Goal: Task Accomplishment & Management: Complete application form

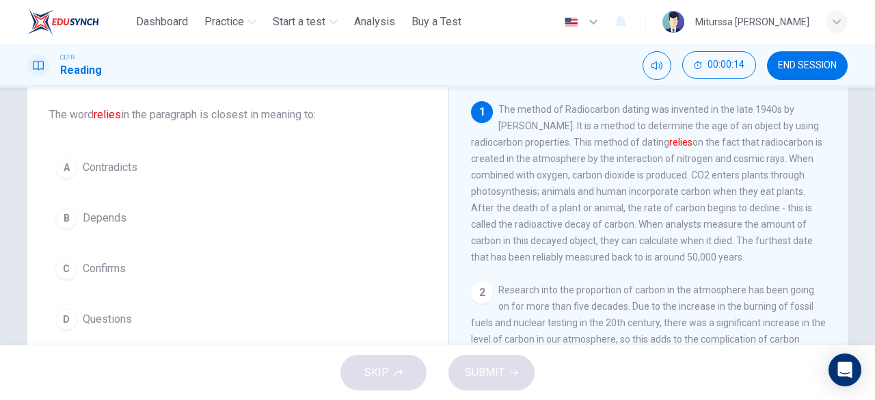
scroll to position [75, 0]
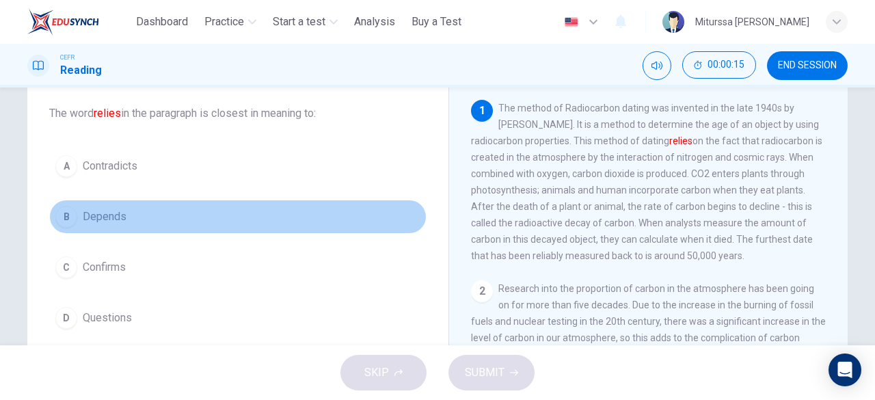
click at [92, 215] on span "Depends" at bounding box center [105, 217] width 44 height 16
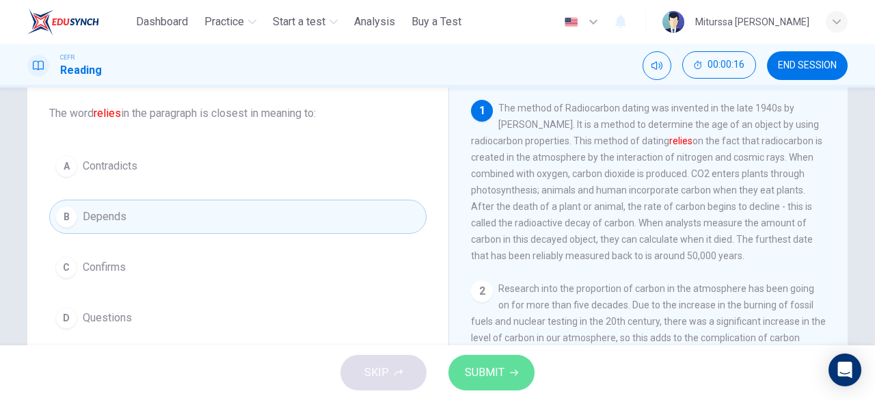
click at [492, 374] on span "SUBMIT" at bounding box center [485, 372] width 40 height 19
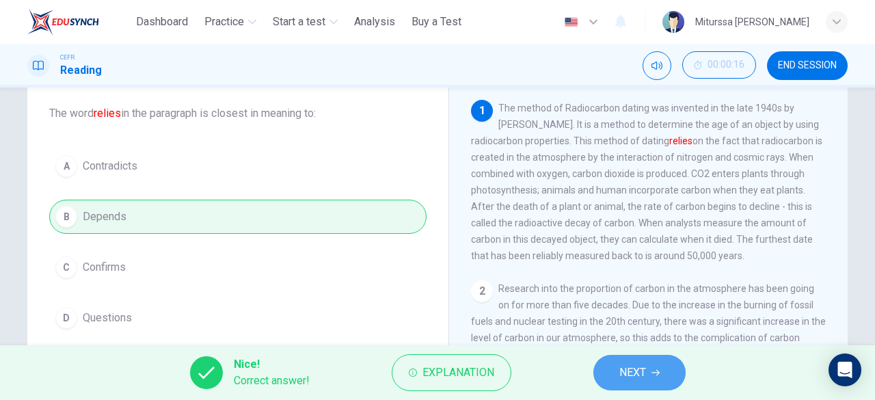
click at [671, 365] on button "NEXT" at bounding box center [639, 373] width 92 height 36
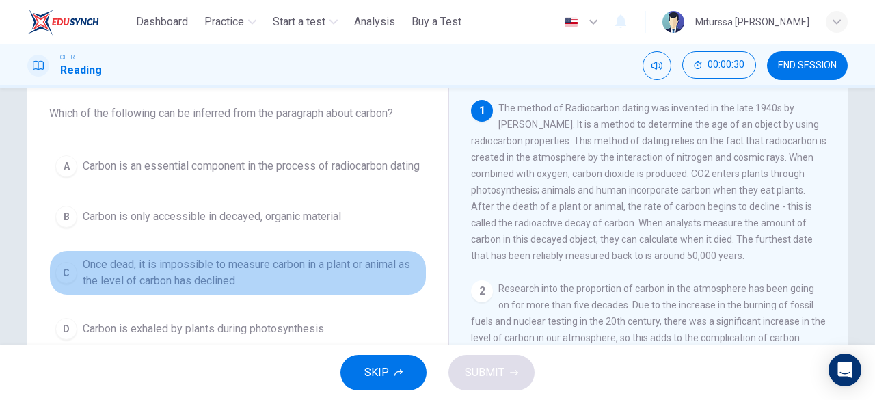
click at [223, 289] on span "Once dead, it is impossible to measure carbon in a plant or animal as the level…" at bounding box center [252, 272] width 338 height 33
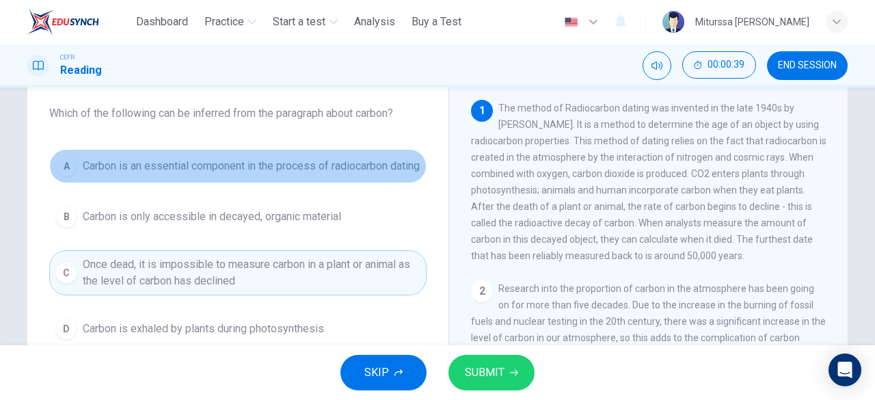
click at [268, 165] on span "Carbon is an essential component in the process of radiocarbon dating" at bounding box center [251, 166] width 337 height 16
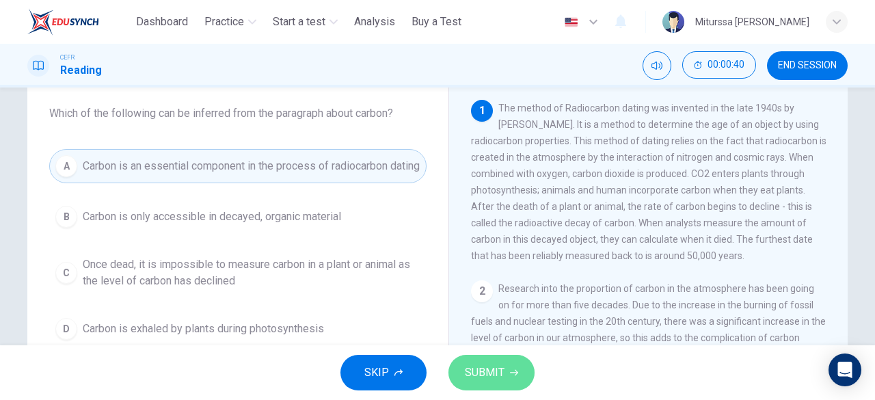
click at [475, 381] on span "SUBMIT" at bounding box center [485, 372] width 40 height 19
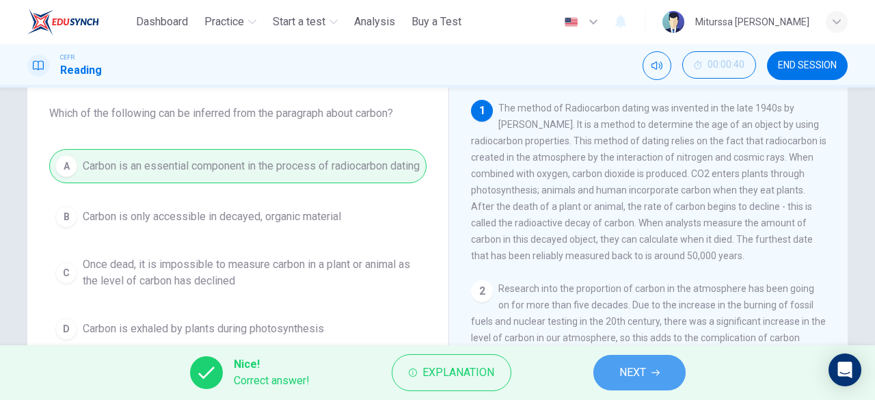
click at [652, 379] on button "NEXT" at bounding box center [639, 373] width 92 height 36
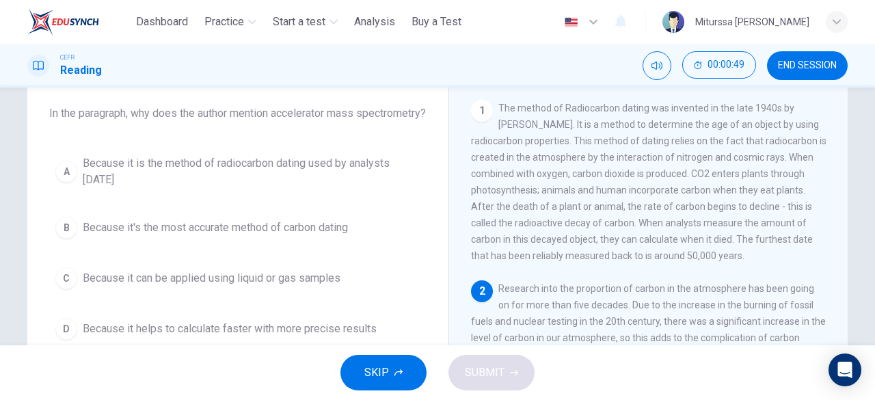
click at [837, 183] on div "Radiocarbon Dating and Faunal Analysis 1 The method of Radiocarbon dating was i…" at bounding box center [648, 288] width 399 height 497
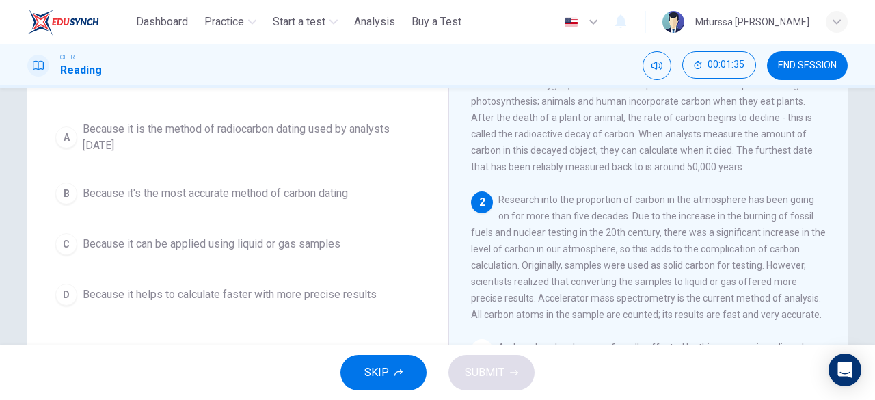
scroll to position [56, 0]
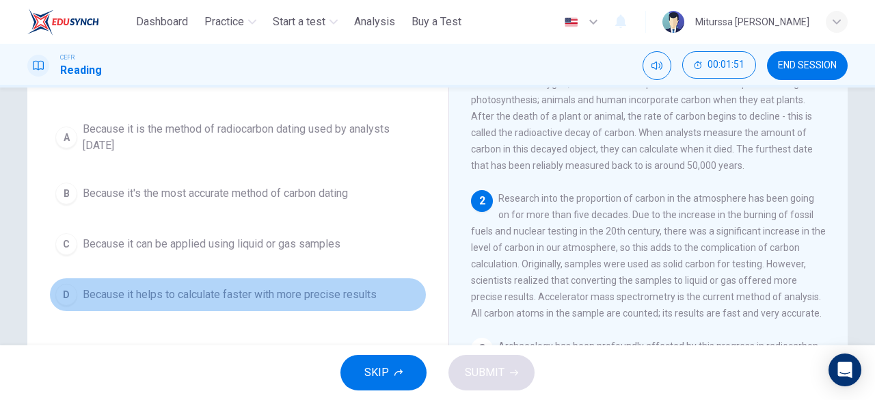
click at [352, 303] on span "Because it helps to calculate faster with more precise results" at bounding box center [230, 294] width 294 height 16
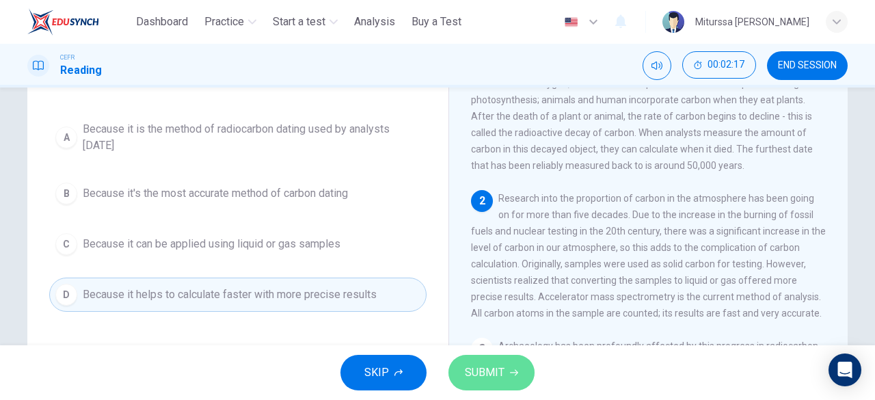
click at [468, 379] on span "SUBMIT" at bounding box center [485, 372] width 40 height 19
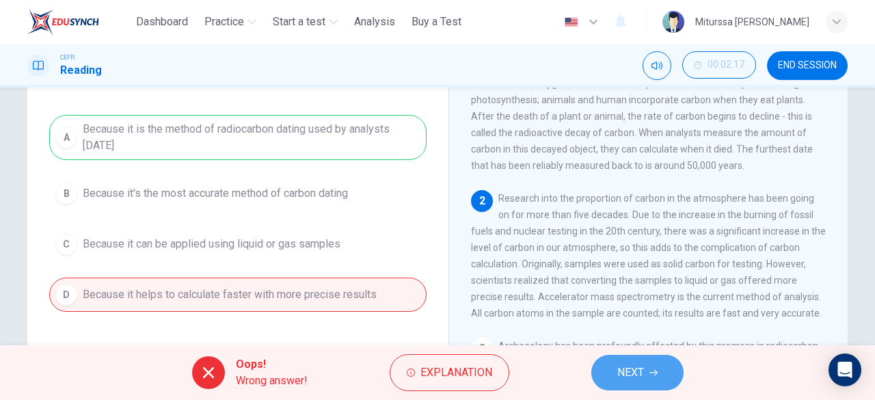
click at [618, 366] on span "NEXT" at bounding box center [630, 372] width 27 height 19
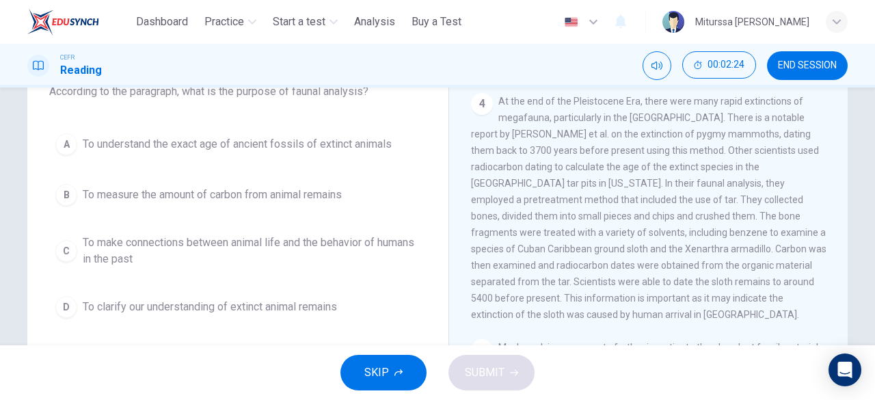
scroll to position [264, 0]
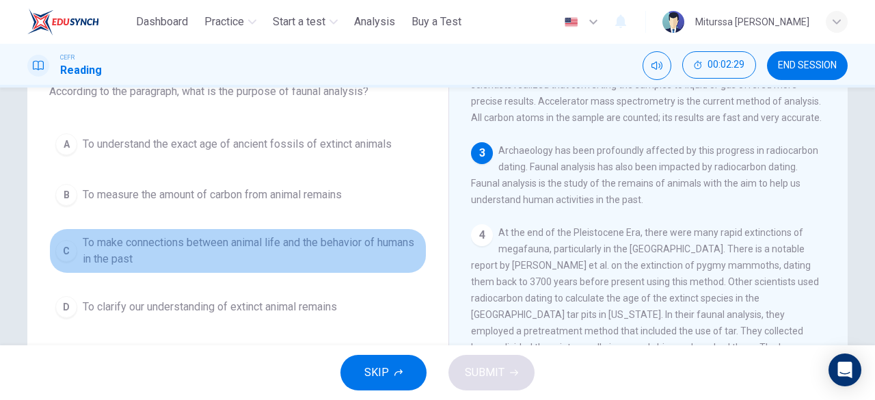
click at [280, 244] on span "To make connections between animal life and the behavior of humans in the past" at bounding box center [252, 251] width 338 height 33
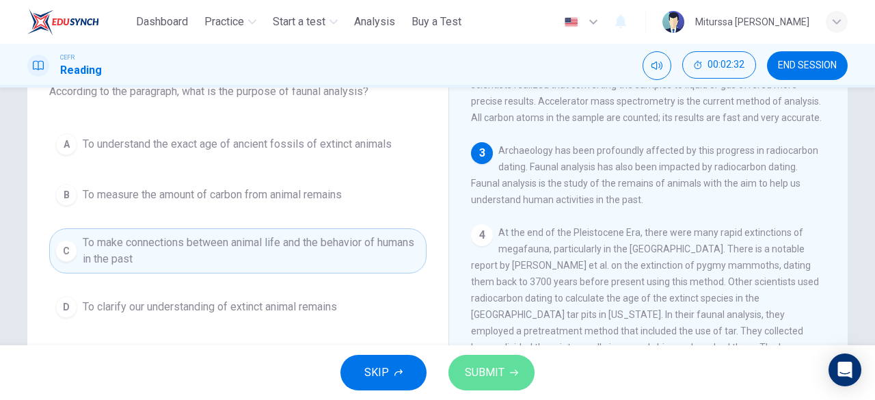
click at [495, 373] on span "SUBMIT" at bounding box center [485, 372] width 40 height 19
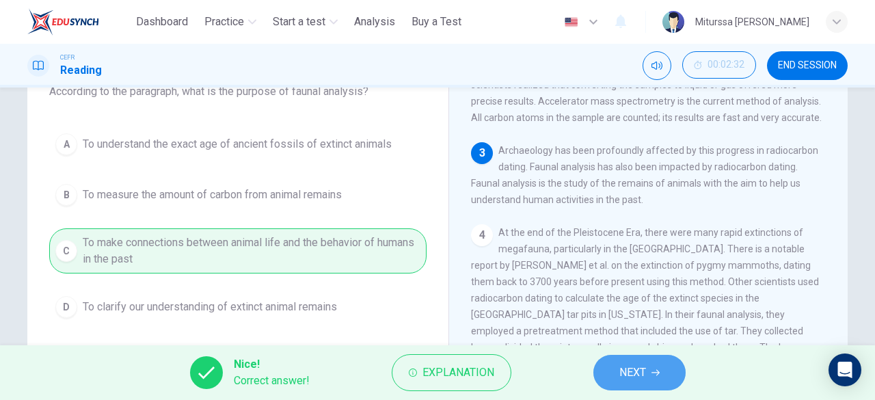
click at [625, 384] on button "NEXT" at bounding box center [639, 373] width 92 height 36
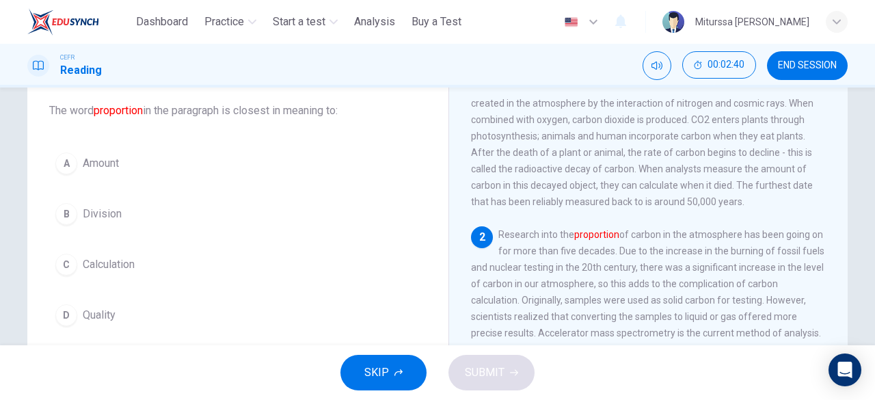
scroll to position [77, 0]
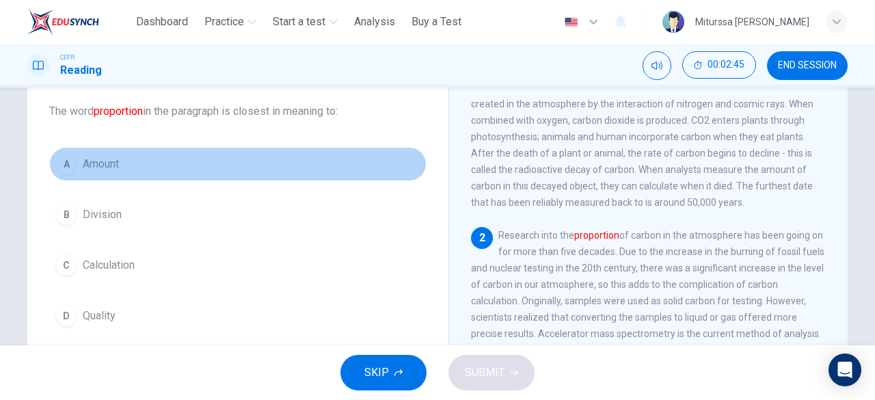
click at [136, 159] on button "A Amount" at bounding box center [237, 164] width 377 height 34
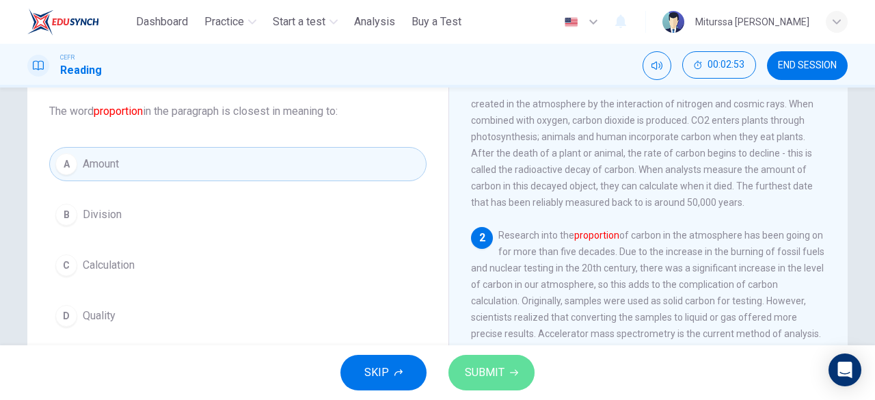
click at [483, 366] on span "SUBMIT" at bounding box center [485, 372] width 40 height 19
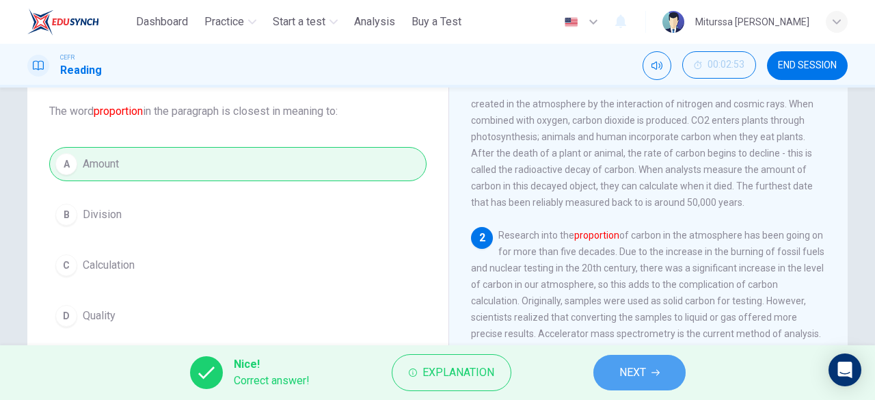
click at [623, 368] on span "NEXT" at bounding box center [632, 372] width 27 height 19
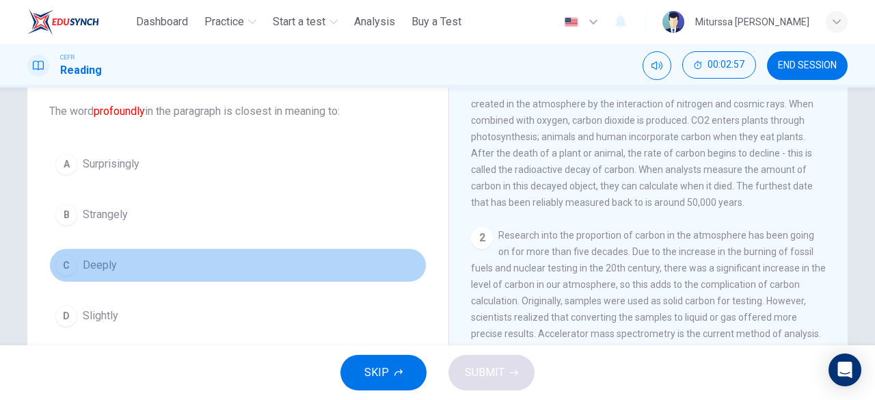
click at [75, 256] on button "C Deeply" at bounding box center [237, 265] width 377 height 34
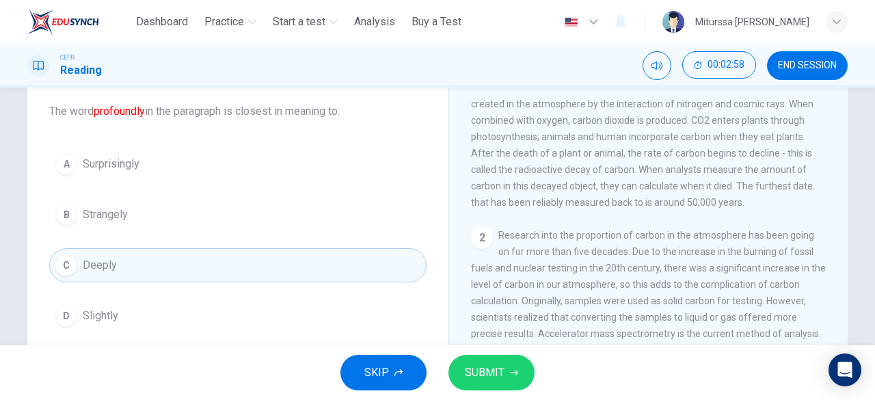
click at [505, 381] on button "SUBMIT" at bounding box center [492, 373] width 86 height 36
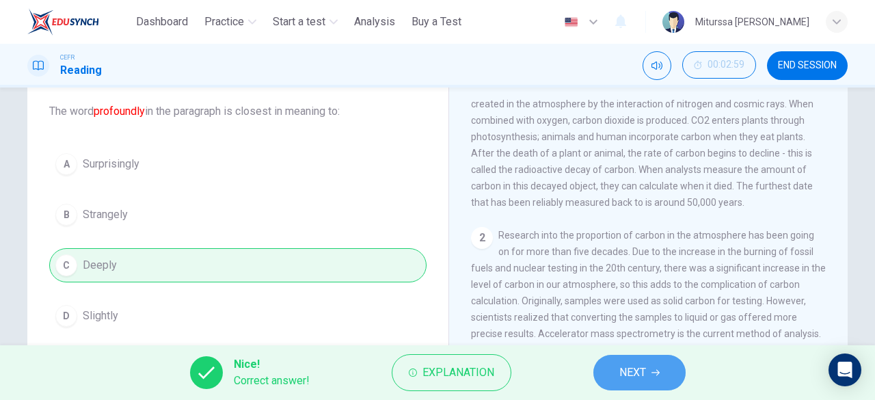
click at [645, 366] on span "NEXT" at bounding box center [632, 372] width 27 height 19
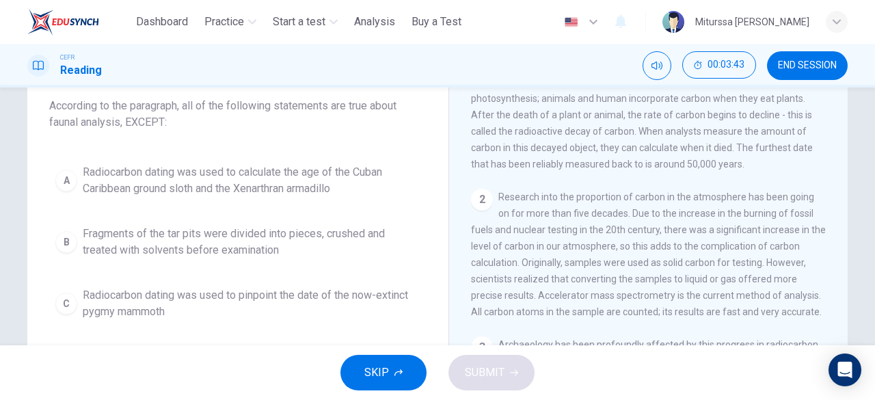
scroll to position [92, 0]
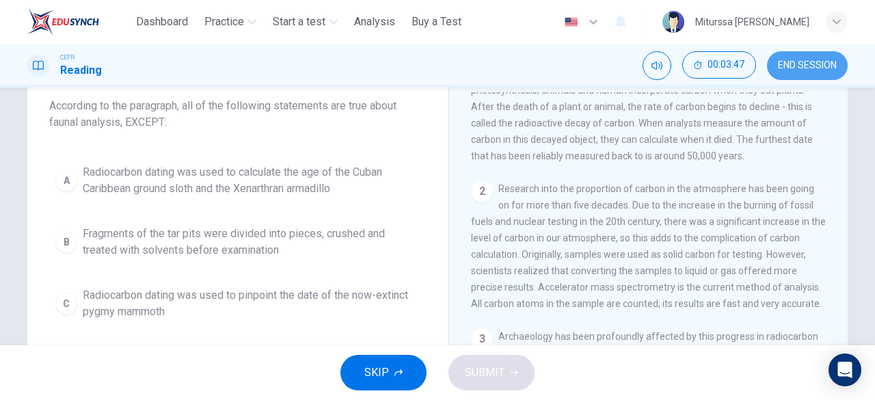
click at [842, 57] on button "END SESSION" at bounding box center [807, 65] width 81 height 29
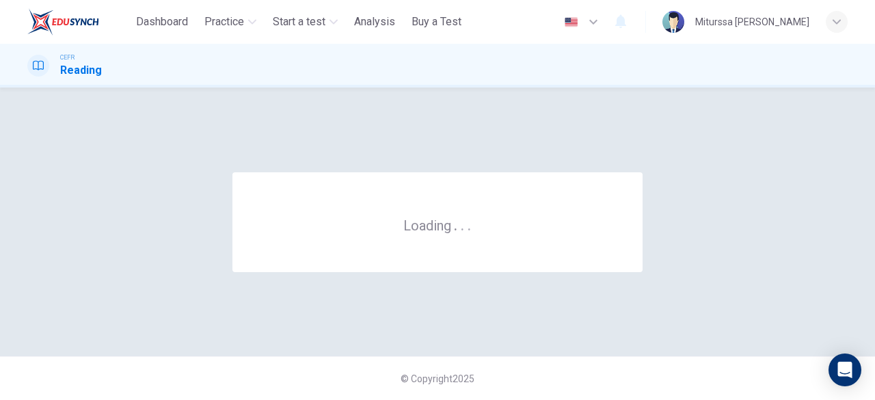
scroll to position [0, 0]
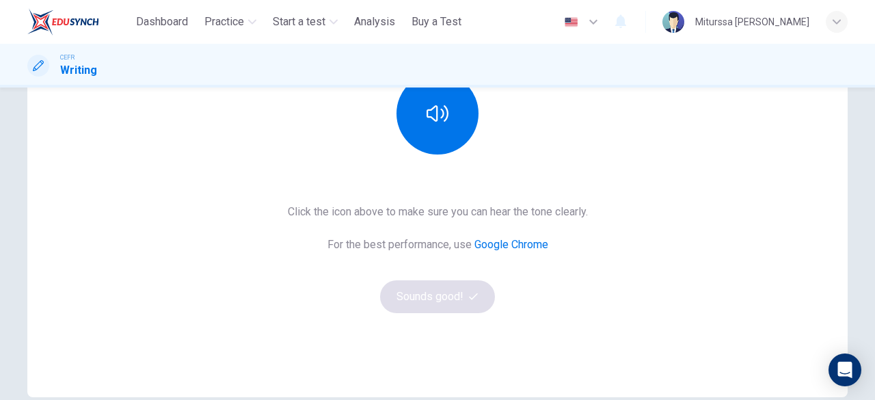
scroll to position [195, 0]
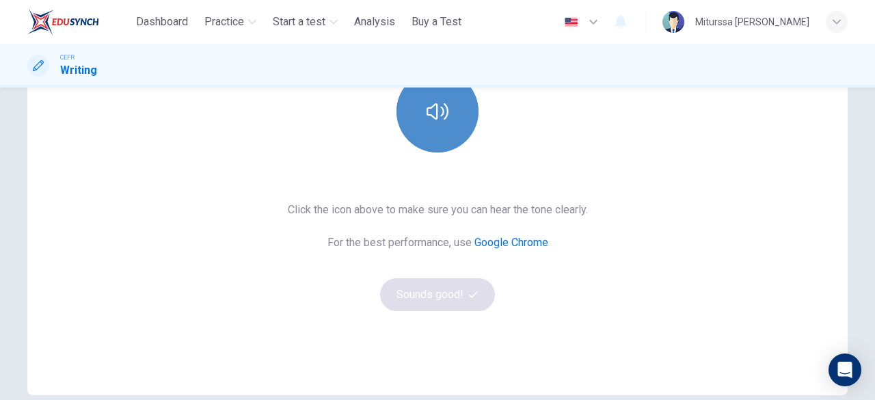
click at [436, 118] on icon "button" at bounding box center [438, 112] width 22 height 22
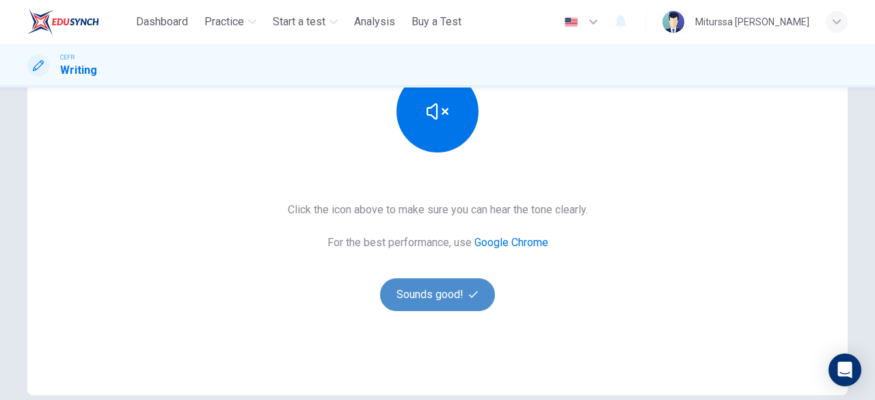
click at [434, 291] on button "Sounds good!" at bounding box center [437, 294] width 115 height 33
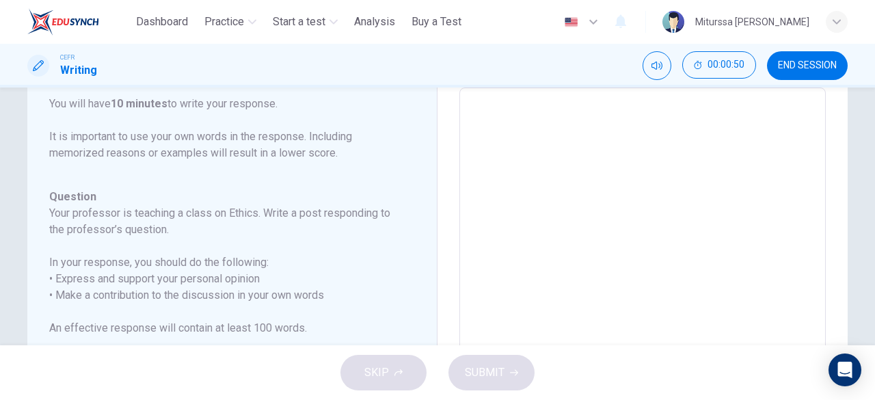
scroll to position [0, 0]
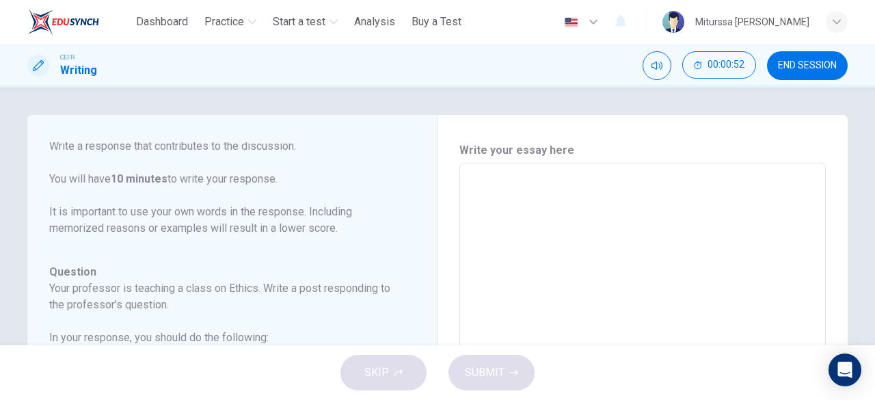
click at [547, 192] on textarea at bounding box center [642, 391] width 347 height 434
type textarea "*"
type textarea "**"
type textarea "*"
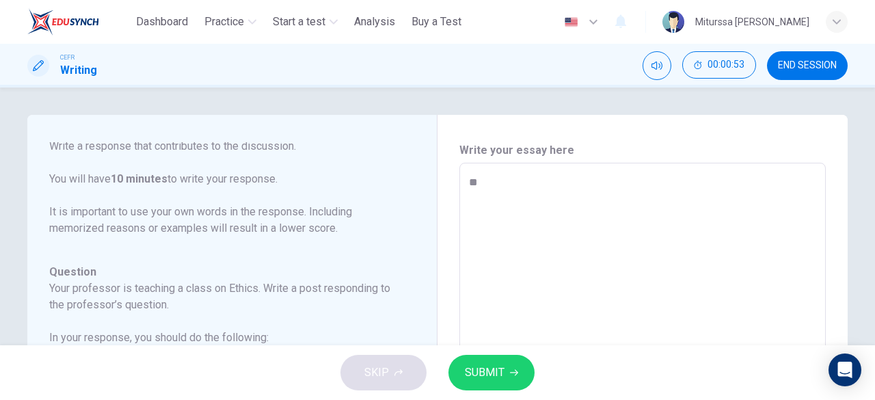
type textarea "**"
click at [506, 366] on button "SUBMIT" at bounding box center [492, 373] width 86 height 36
type textarea "*"
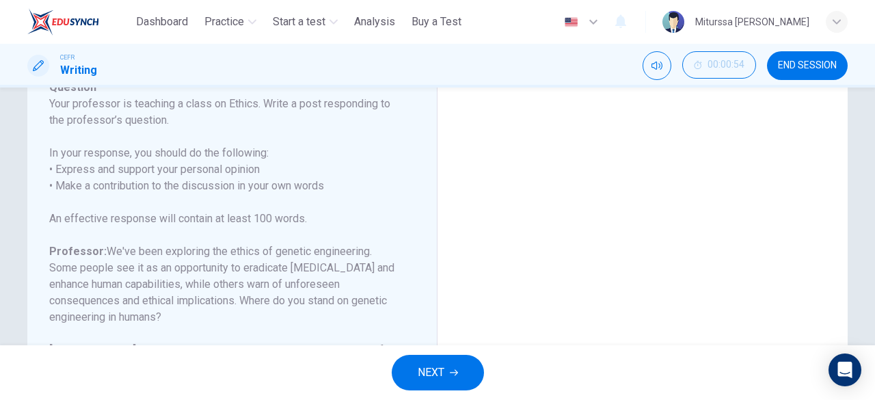
scroll to position [187, 0]
click at [449, 382] on button "NEXT" at bounding box center [438, 373] width 92 height 36
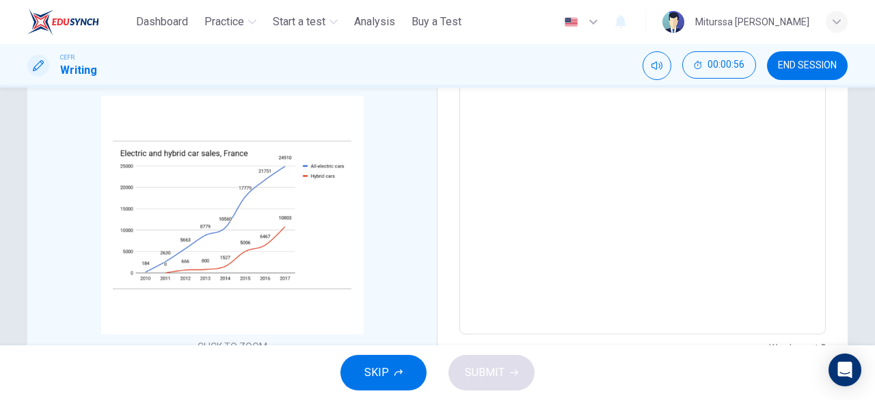
scroll to position [233, 0]
click at [643, 206] on textarea at bounding box center [642, 132] width 347 height 382
type textarea "*"
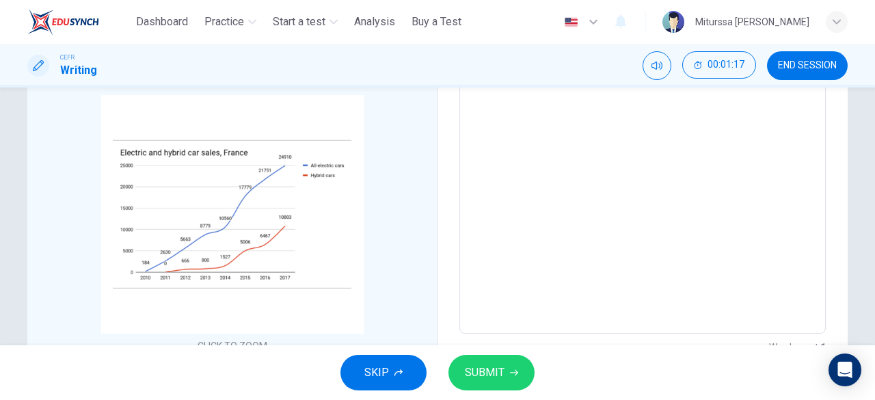
scroll to position [88, 0]
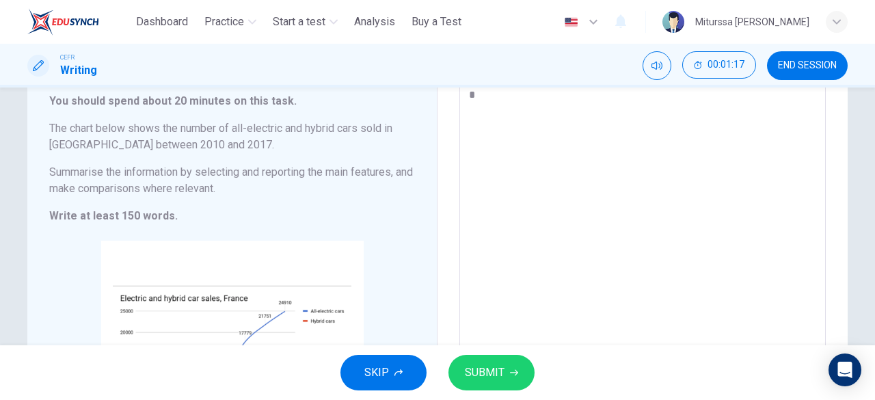
type textarea "**"
type textarea "*"
type textarea "**"
click at [482, 365] on span "SUBMIT" at bounding box center [485, 372] width 40 height 19
type textarea "*"
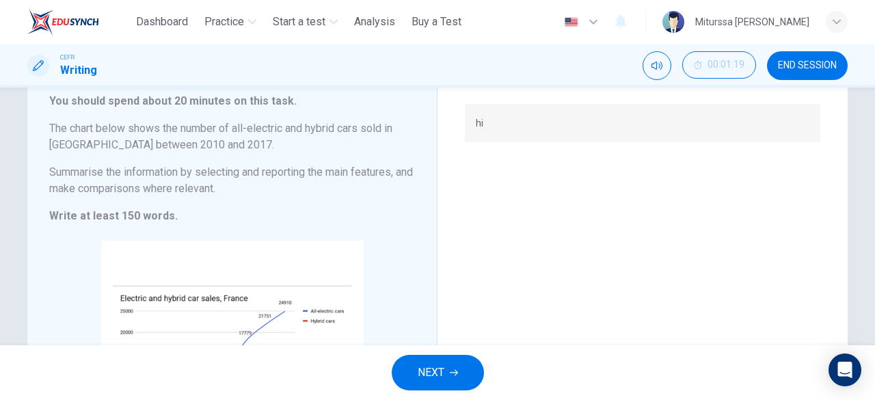
click at [464, 375] on button "NEXT" at bounding box center [438, 373] width 92 height 36
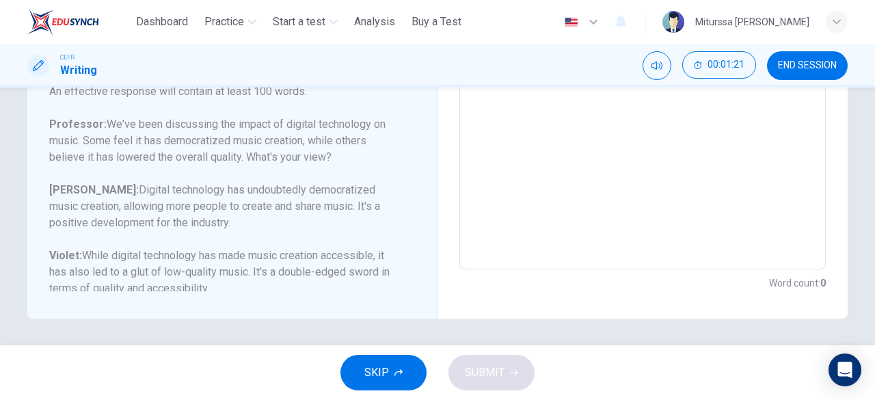
scroll to position [135, 0]
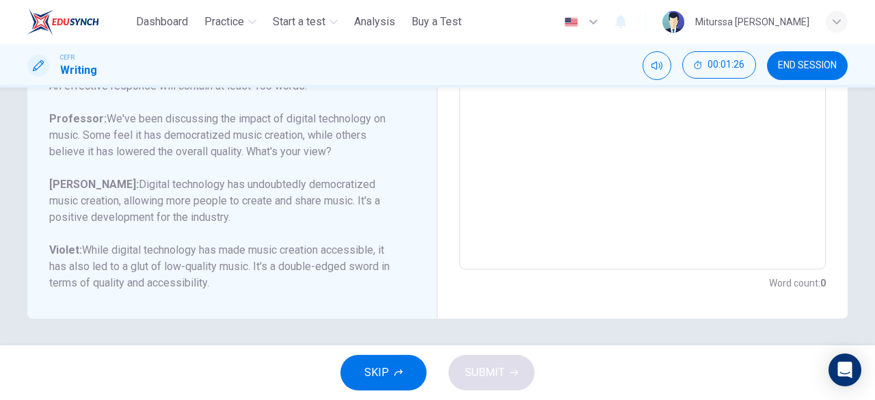
click at [562, 230] on textarea at bounding box center [642, 41] width 347 height 434
type textarea "*"
type textarea "**"
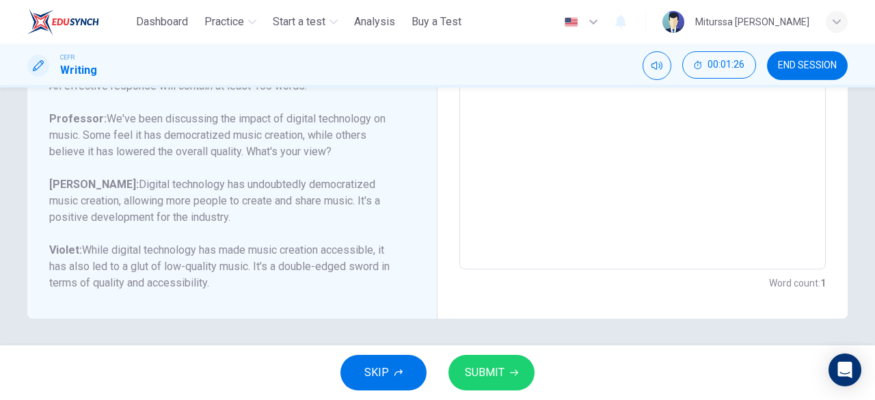
type textarea "*"
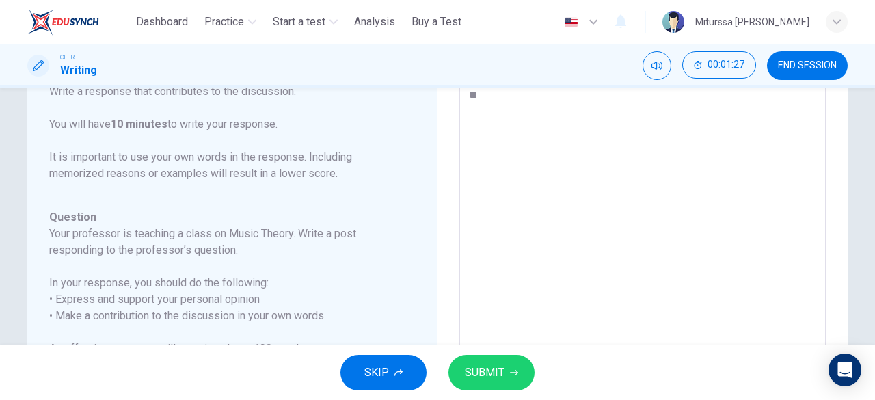
type textarea "**"
click at [513, 366] on button "SUBMIT" at bounding box center [492, 373] width 86 height 36
type textarea "*"
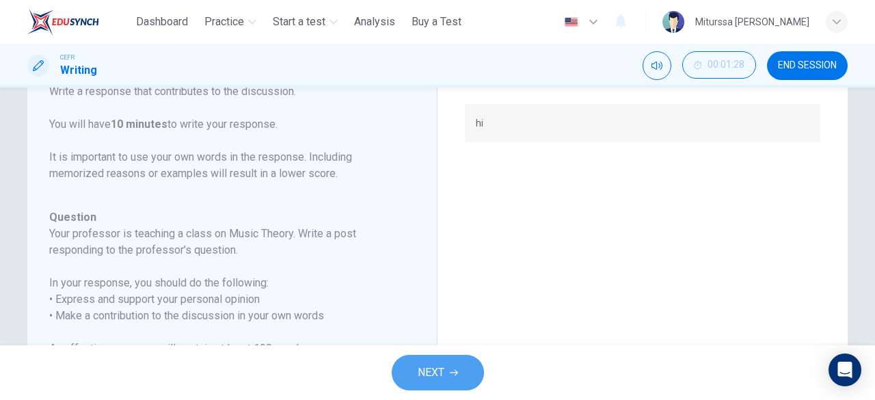
click at [457, 377] on button "NEXT" at bounding box center [438, 373] width 92 height 36
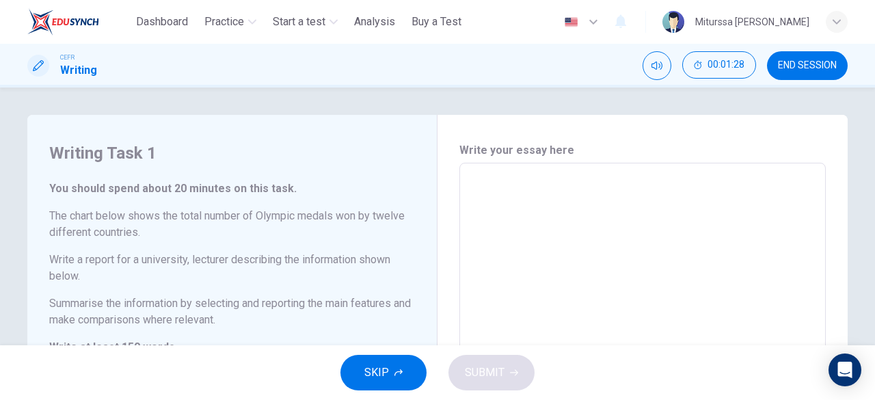
scroll to position [226, 0]
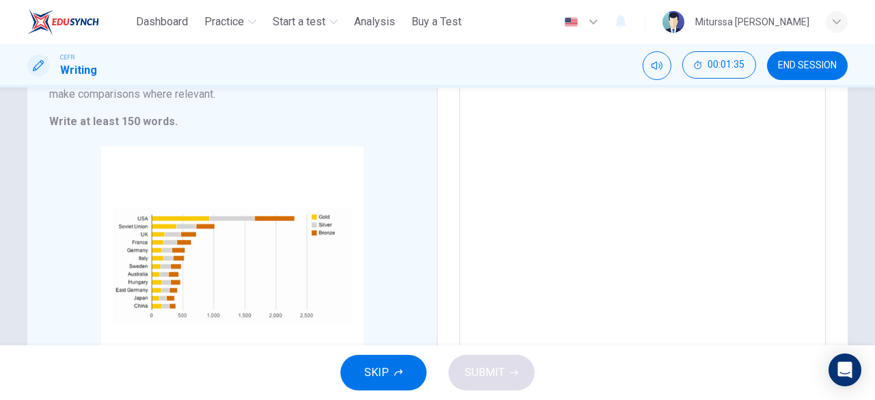
click at [640, 227] on textarea at bounding box center [642, 161] width 347 height 425
type textarea "*"
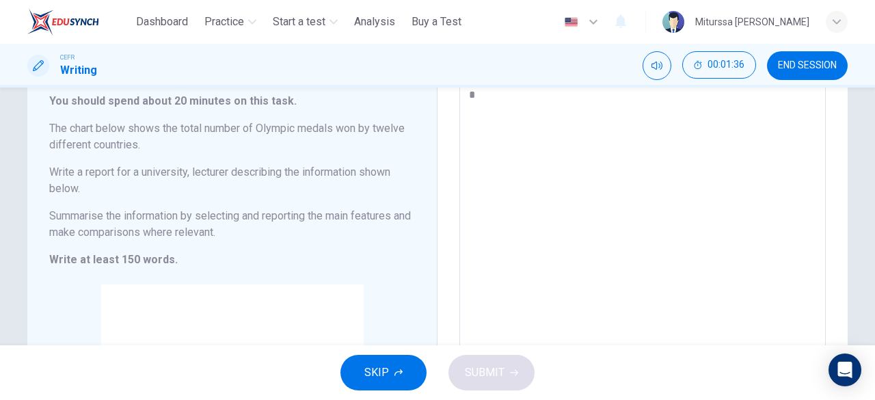
type textarea "**"
type textarea "*"
type textarea "**"
click at [510, 363] on button "SUBMIT" at bounding box center [492, 373] width 86 height 36
type textarea "*"
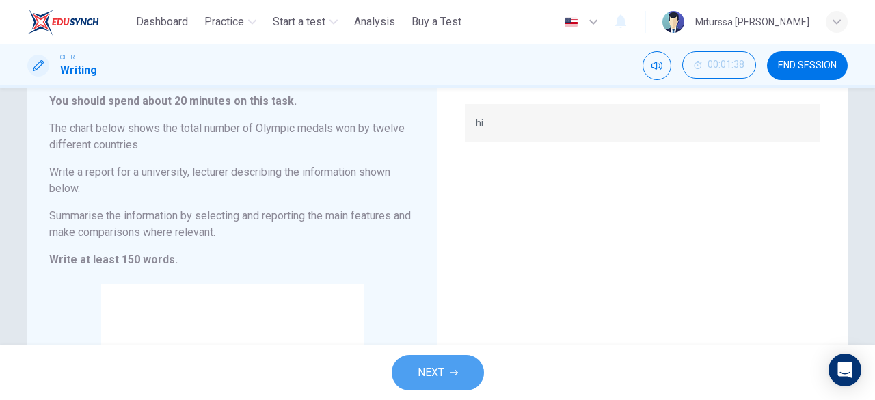
click at [472, 373] on button "NEXT" at bounding box center [438, 373] width 92 height 36
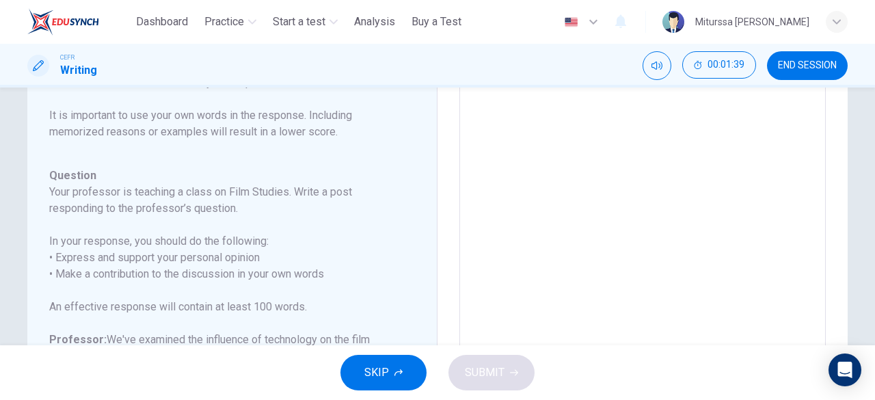
scroll to position [260, 0]
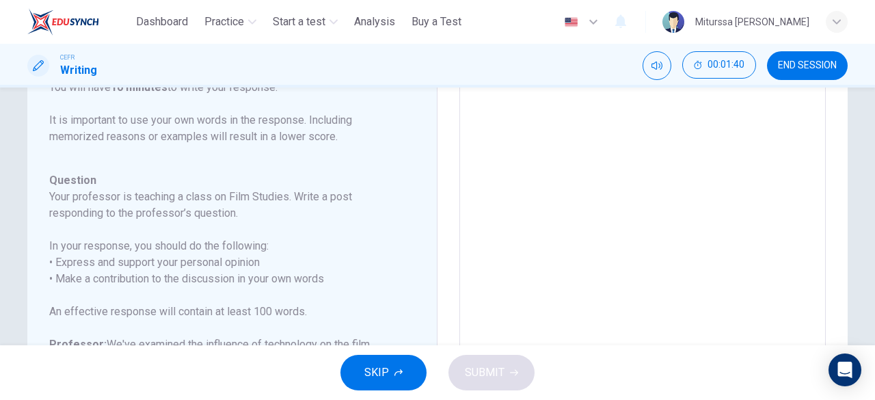
click at [598, 205] on textarea at bounding box center [642, 132] width 347 height 434
type textarea "*"
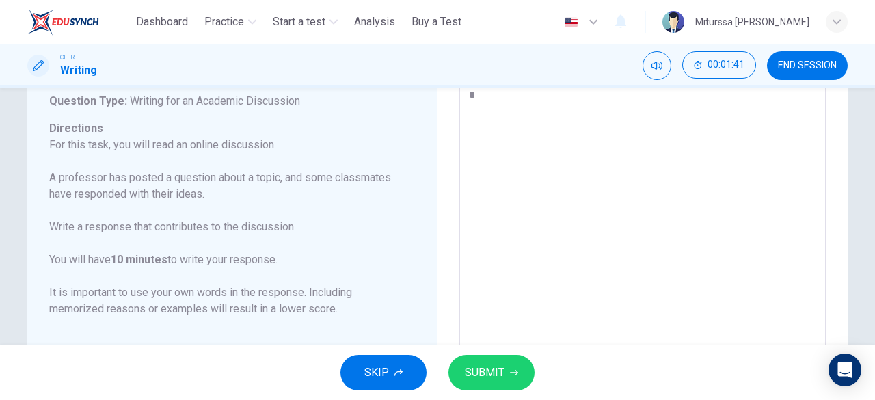
type textarea "**"
type textarea "*"
type textarea "**"
click at [487, 381] on span "SUBMIT" at bounding box center [485, 372] width 40 height 19
type textarea "*"
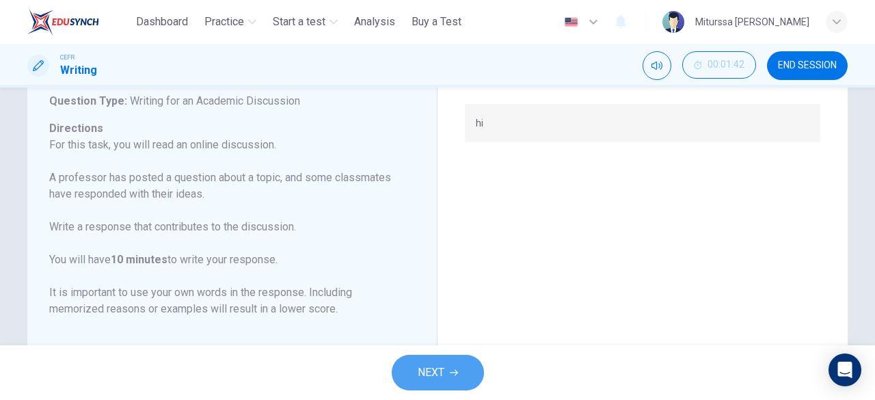
click at [462, 378] on button "NEXT" at bounding box center [438, 373] width 92 height 36
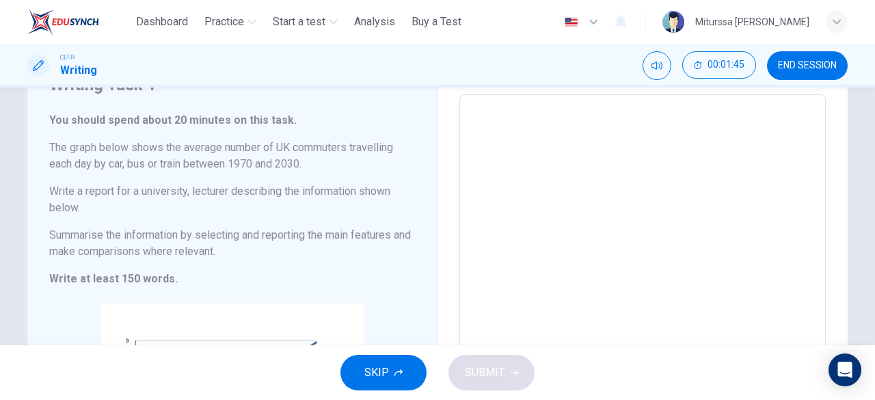
scroll to position [0, 0]
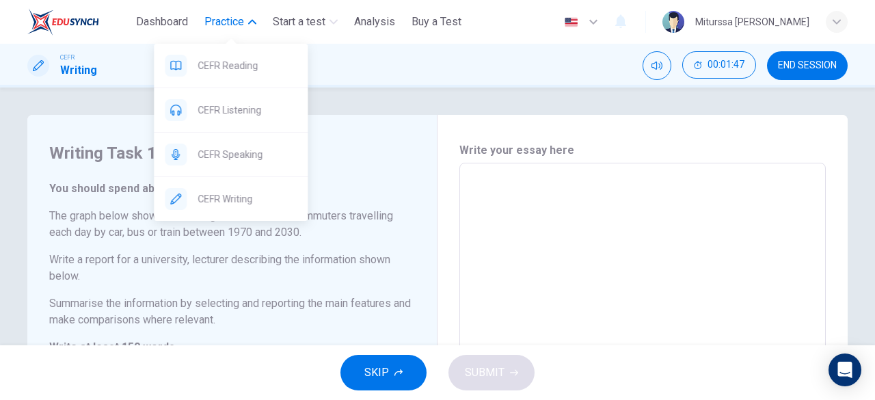
click at [237, 16] on span "Practice" at bounding box center [224, 22] width 40 height 16
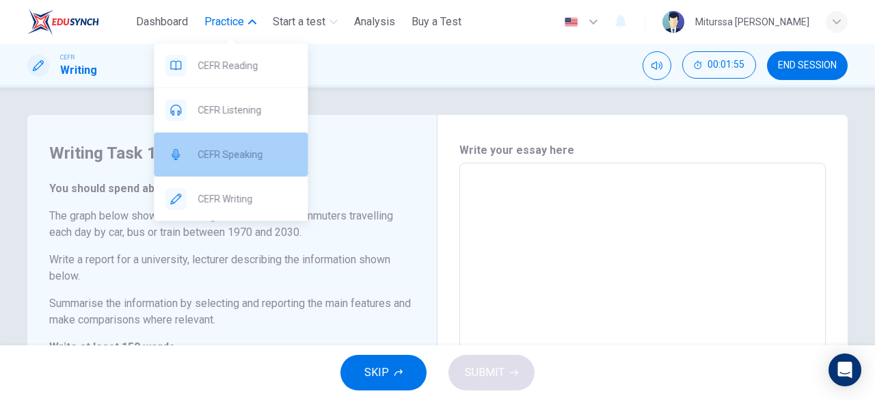
click at [248, 171] on div "CEFR Speaking" at bounding box center [231, 155] width 154 height 44
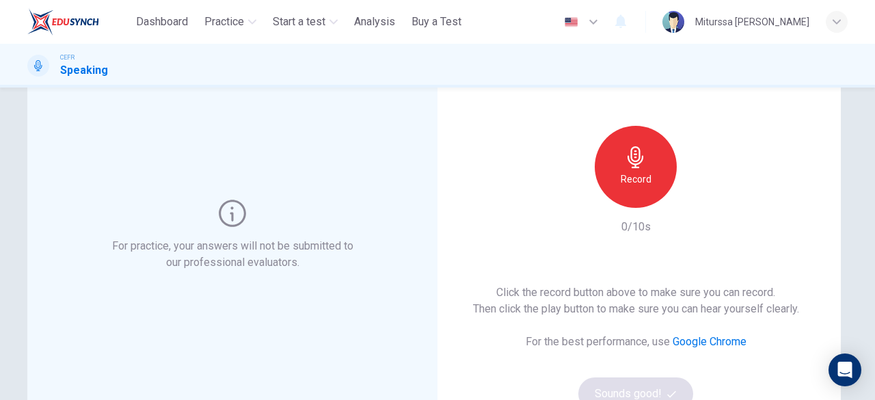
scroll to position [88, 0]
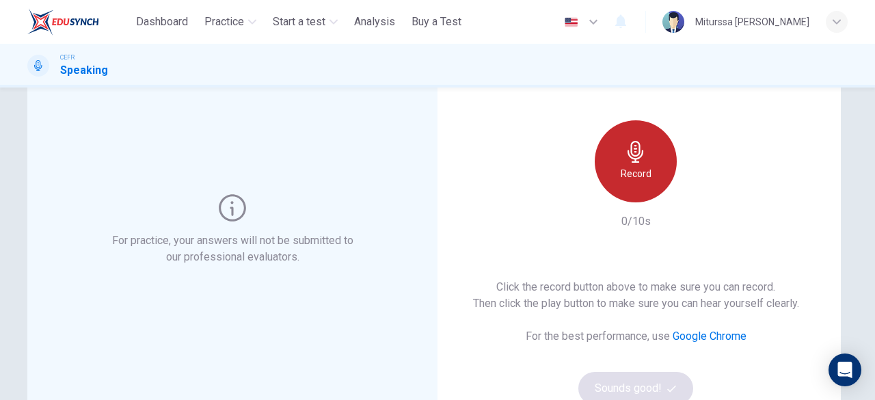
click at [660, 161] on div "Record" at bounding box center [636, 161] width 82 height 82
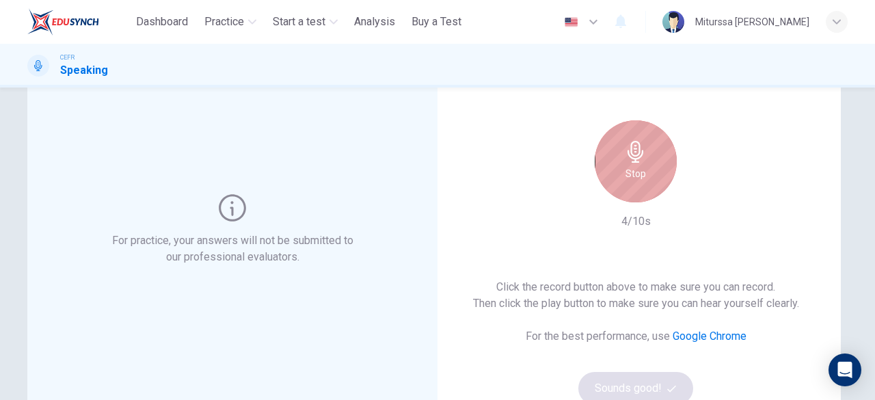
click at [617, 170] on div "Stop" at bounding box center [636, 161] width 82 height 82
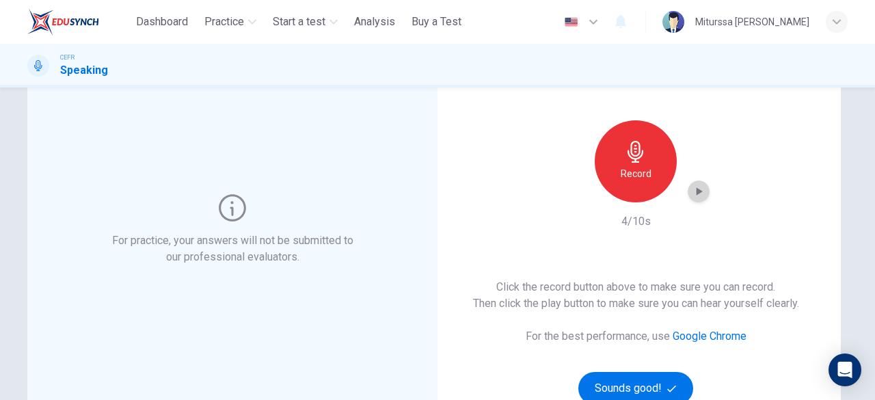
click at [688, 184] on div "button" at bounding box center [699, 191] width 22 height 22
click at [696, 195] on icon "button" at bounding box center [699, 192] width 14 height 14
click at [616, 383] on button "Sounds good!" at bounding box center [635, 388] width 115 height 33
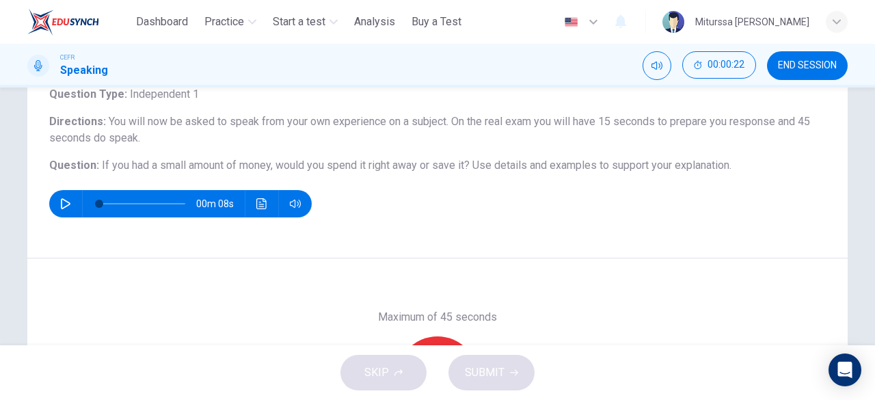
scroll to position [91, 0]
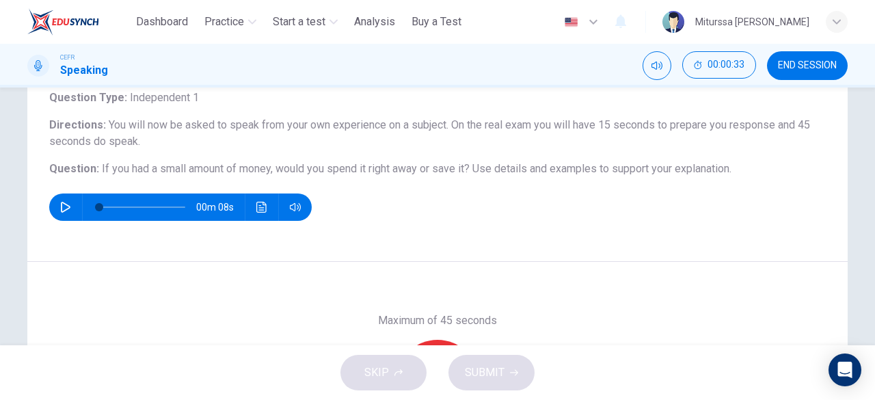
click at [102, 169] on span "If you had a small amount of money, would you spend it right away or save it?" at bounding box center [286, 168] width 368 height 13
drag, startPoint x: 96, startPoint y: 169, endPoint x: 470, endPoint y: 170, distance: 374.0
click at [470, 170] on h6 "Question : If you had a small amount of money, would you spend it right away or…" at bounding box center [437, 169] width 777 height 16
drag, startPoint x: 470, startPoint y: 170, endPoint x: 97, endPoint y: 169, distance: 372.6
click at [97, 169] on h6 "Question : If you had a small amount of money, would you spend it right away or…" at bounding box center [437, 169] width 777 height 16
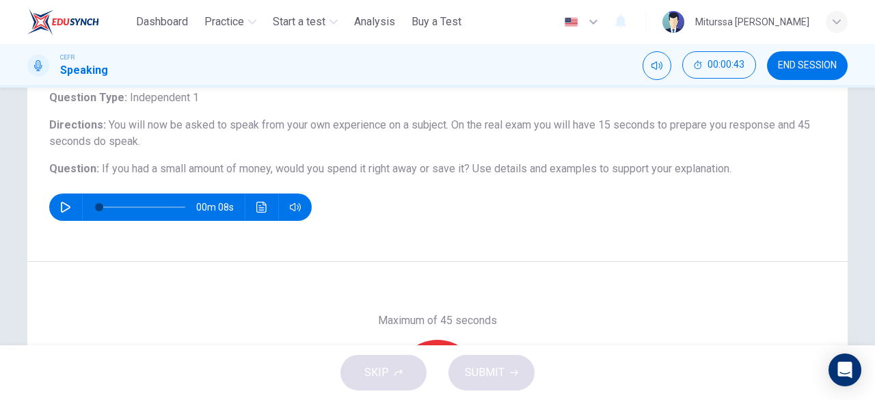
scroll to position [215, 0]
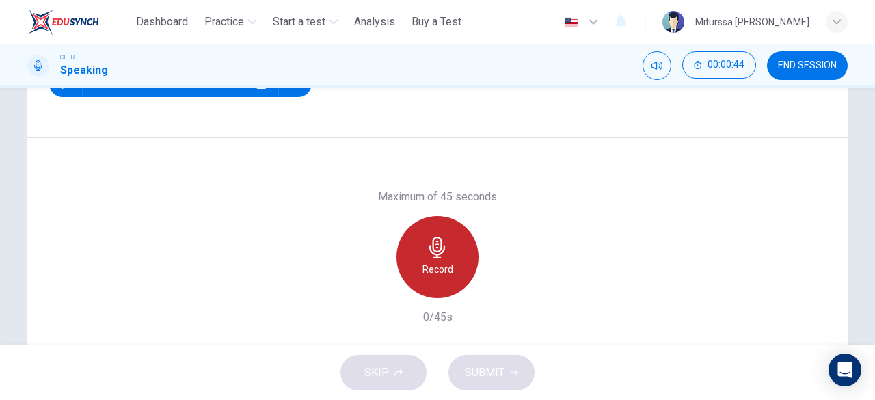
click at [450, 252] on div "Record" at bounding box center [438, 257] width 82 height 82
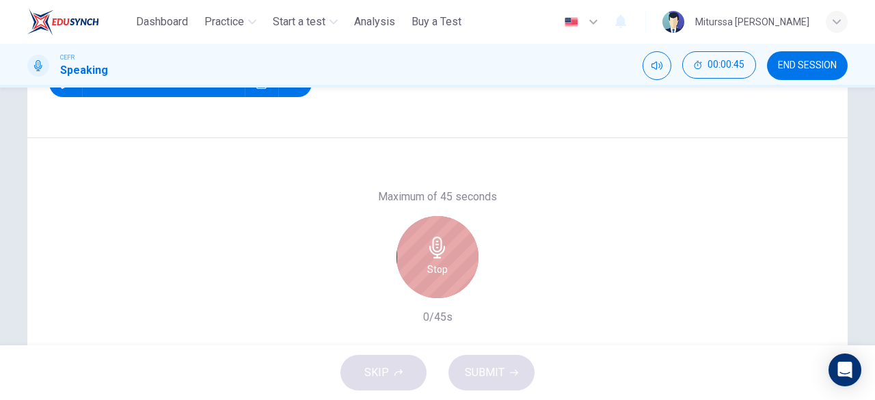
click at [440, 261] on h6 "Stop" at bounding box center [437, 269] width 21 height 16
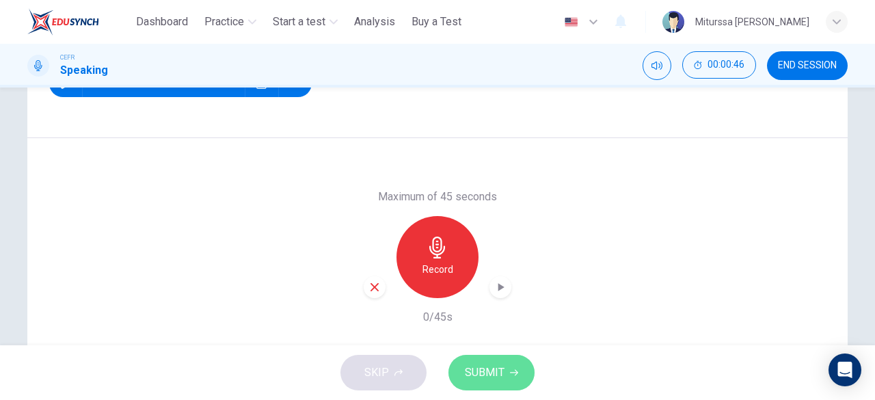
click at [487, 375] on span "SUBMIT" at bounding box center [485, 372] width 40 height 19
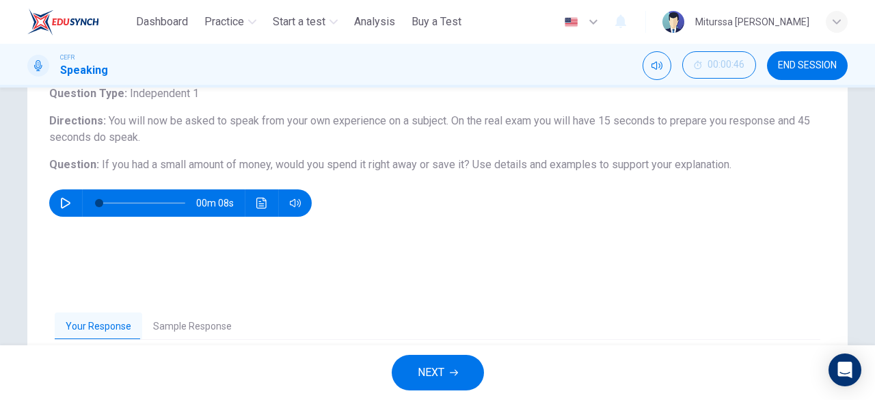
scroll to position [103, 0]
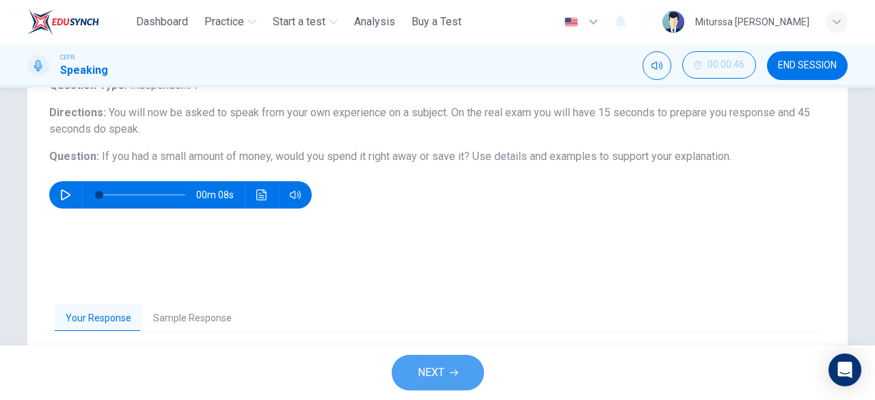
click at [440, 363] on span "NEXT" at bounding box center [431, 372] width 27 height 19
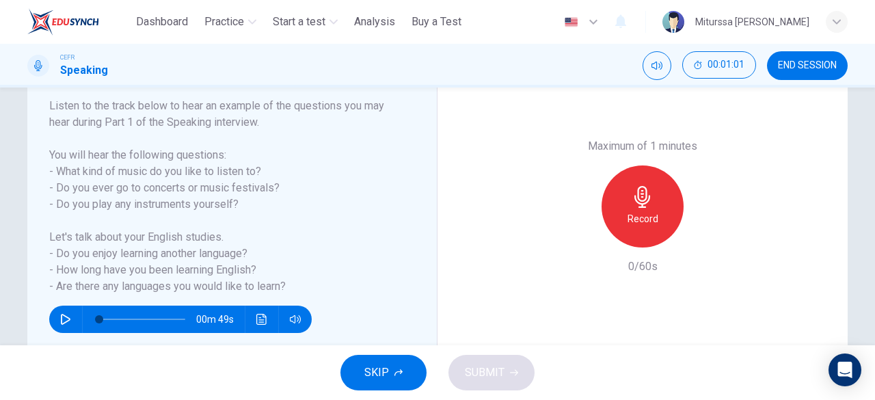
scroll to position [211, 0]
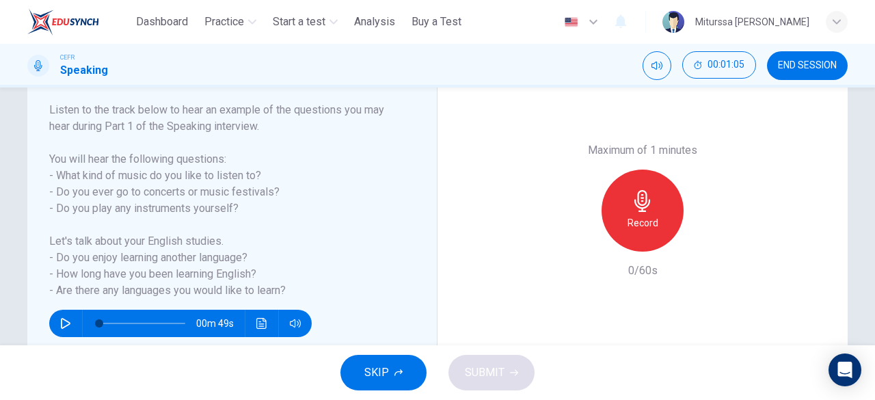
drag, startPoint x: 238, startPoint y: 209, endPoint x: 46, endPoint y: 174, distance: 195.1
click at [49, 174] on h6 "Listen to the track below to hear an example of the questions you may hear duri…" at bounding box center [223, 200] width 349 height 197
drag, startPoint x: 51, startPoint y: 174, endPoint x: 256, endPoint y: 202, distance: 207.0
click at [256, 202] on h6 "Listen to the track below to hear an example of the questions you may hear duri…" at bounding box center [223, 200] width 349 height 197
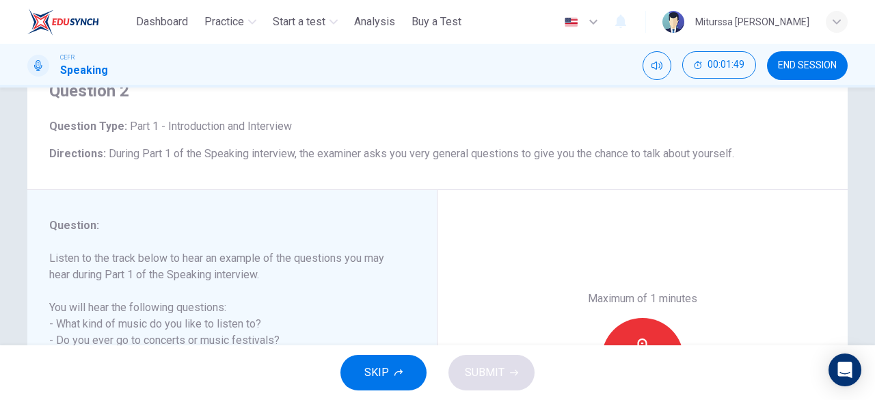
scroll to position [272, 0]
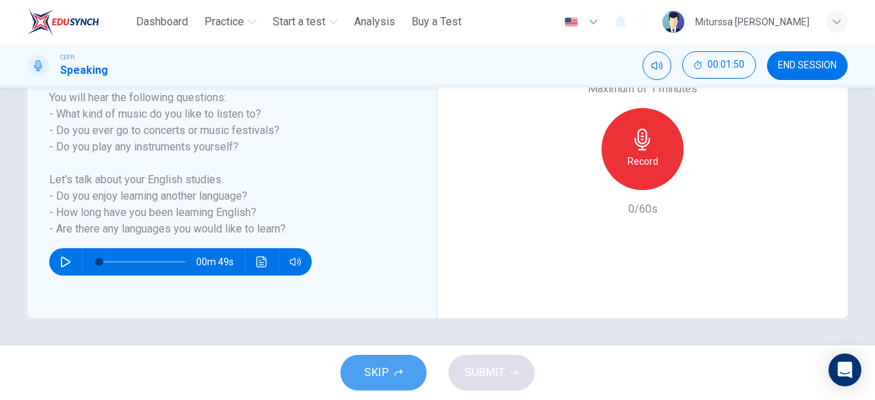
click at [406, 382] on button "SKIP" at bounding box center [383, 373] width 86 height 36
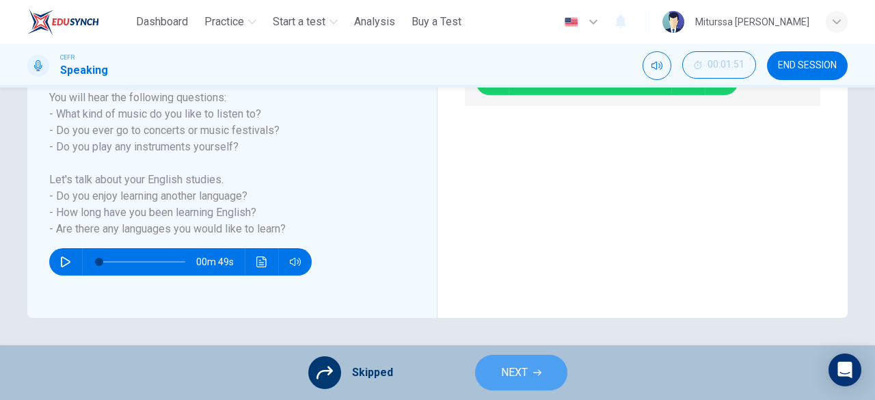
click at [537, 376] on icon "button" at bounding box center [537, 373] width 8 height 8
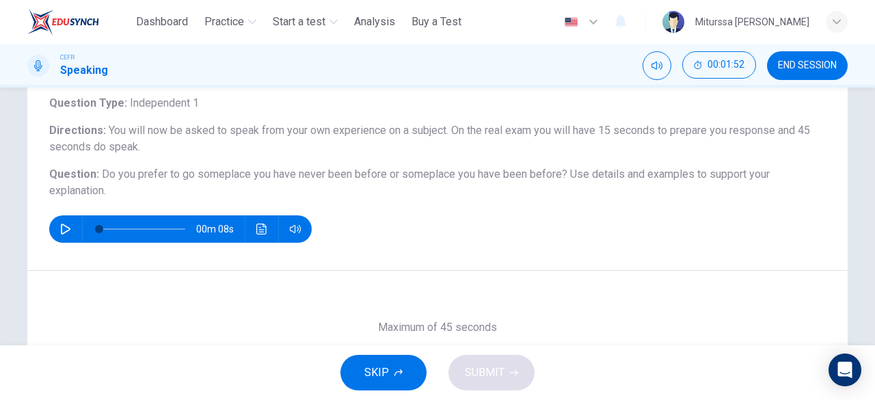
scroll to position [77, 0]
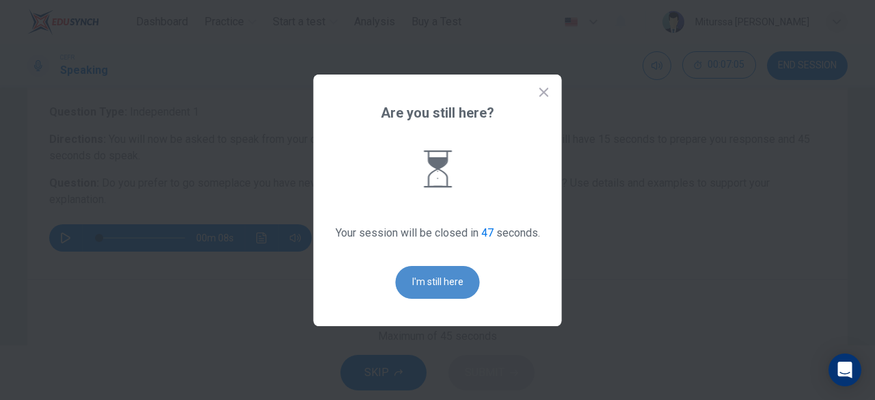
click at [435, 270] on button "I'm still here" at bounding box center [438, 282] width 84 height 33
